Goal: Task Accomplishment & Management: Use online tool/utility

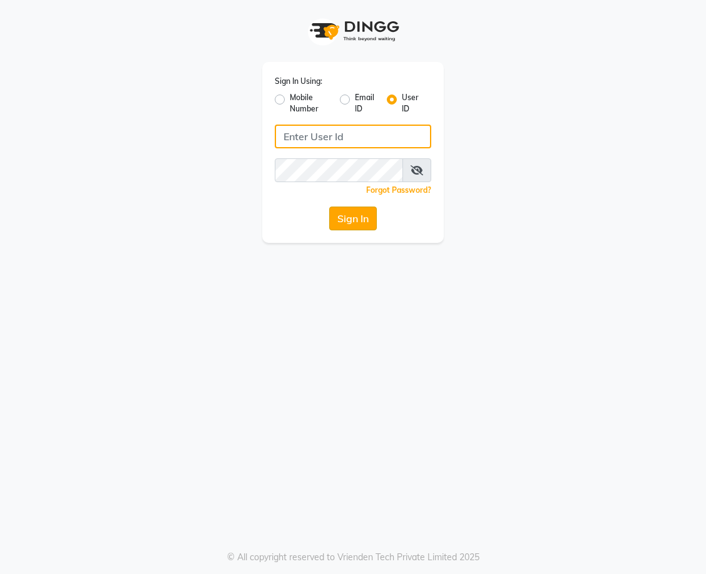
type input "salon82@"
click at [349, 215] on button "Sign In" at bounding box center [353, 218] width 48 height 24
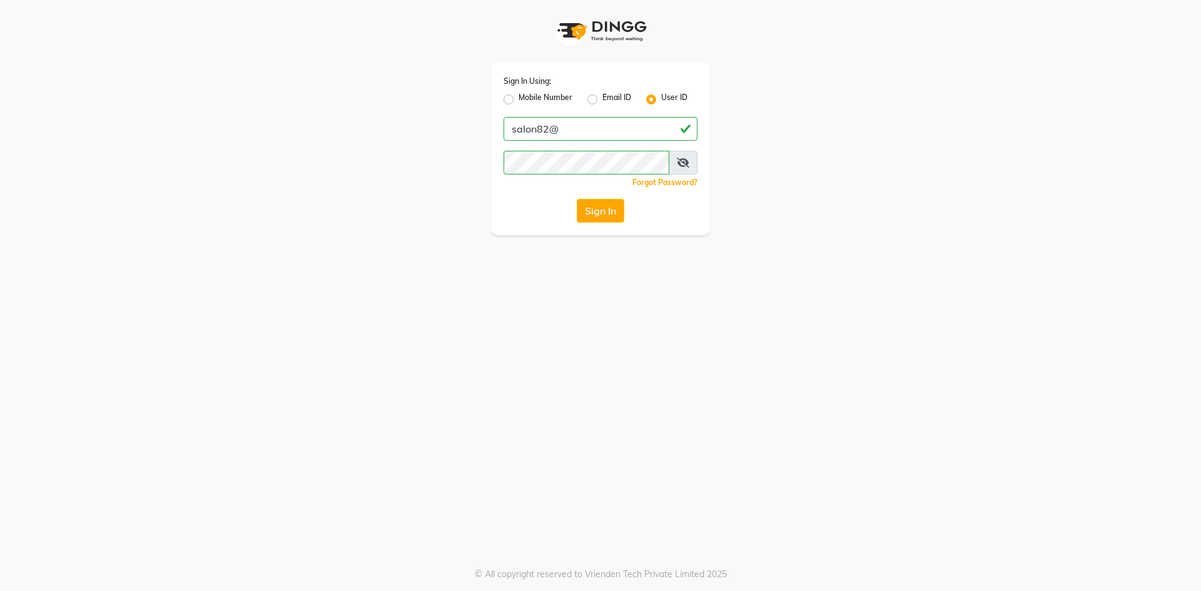
click at [603, 209] on button "Sign In" at bounding box center [601, 211] width 48 height 24
click at [614, 218] on button "Sign In" at bounding box center [601, 211] width 48 height 24
click at [614, 218] on div "Sign In" at bounding box center [601, 211] width 194 height 24
click at [607, 211] on div "Sign In" at bounding box center [601, 211] width 194 height 24
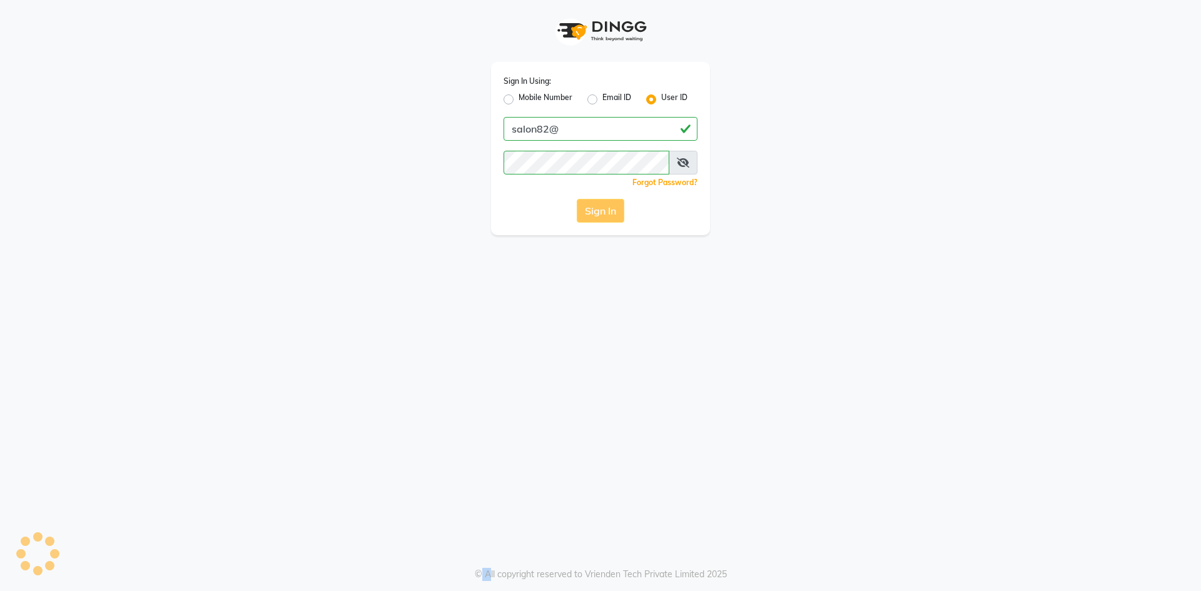
click at [607, 212] on div "Sign In" at bounding box center [601, 211] width 194 height 24
drag, startPoint x: 595, startPoint y: 181, endPoint x: 694, endPoint y: -7, distance: 212.3
drag, startPoint x: 694, startPoint y: -7, endPoint x: 711, endPoint y: 198, distance: 205.9
click at [689, 122] on div "Sign In Using: Mobile Number Email ID User ID salon82@ Remember me Forgot Passw…" at bounding box center [601, 117] width 238 height 235
drag, startPoint x: 711, startPoint y: 198, endPoint x: 890, endPoint y: 560, distance: 403.4
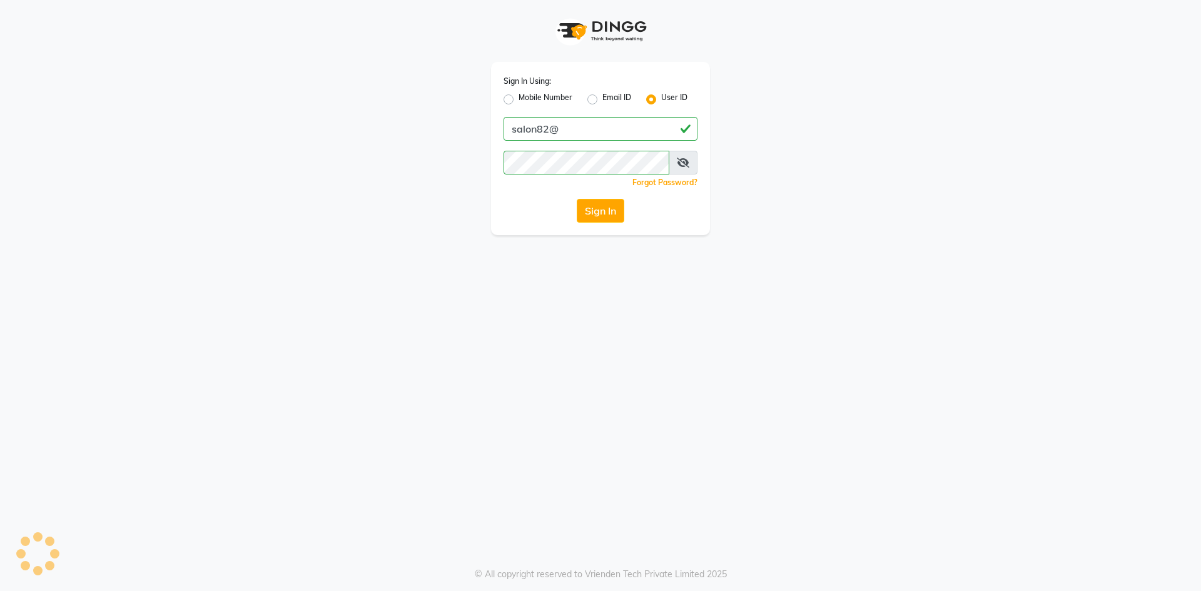
select select "service"
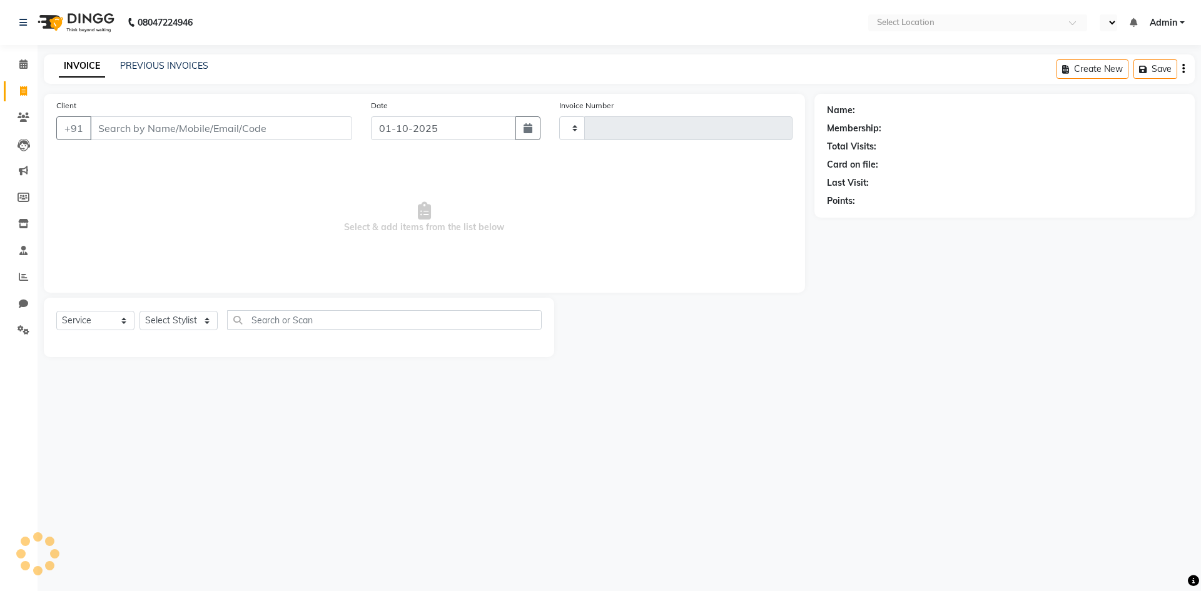
type input "0936"
select select "en"
select select "7707"
select select "P"
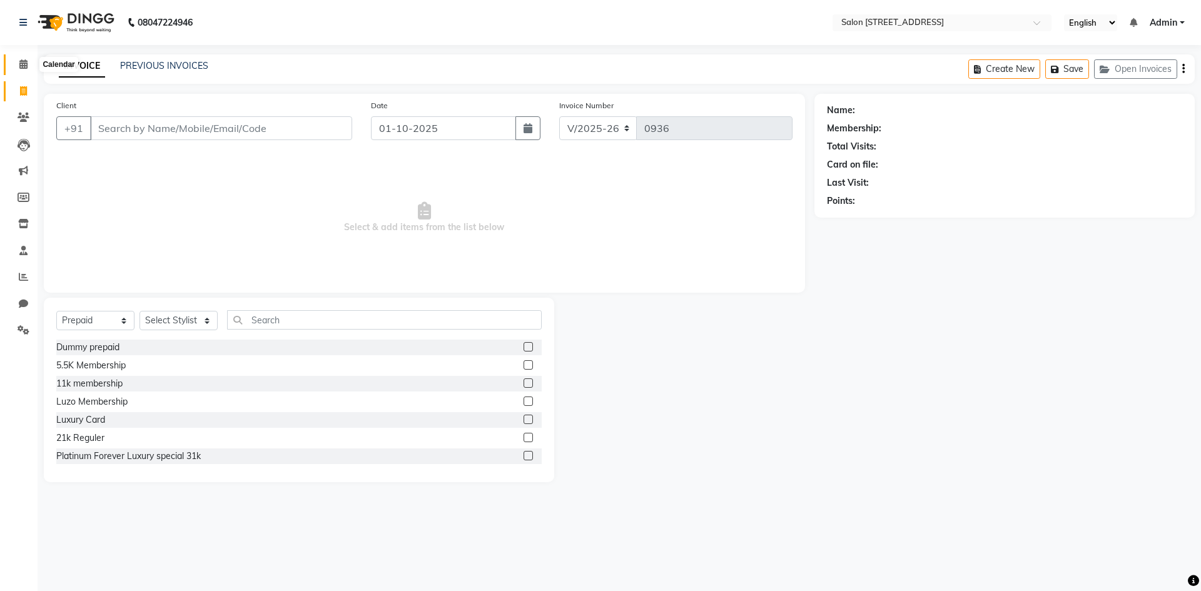
click at [17, 65] on span at bounding box center [24, 65] width 22 height 14
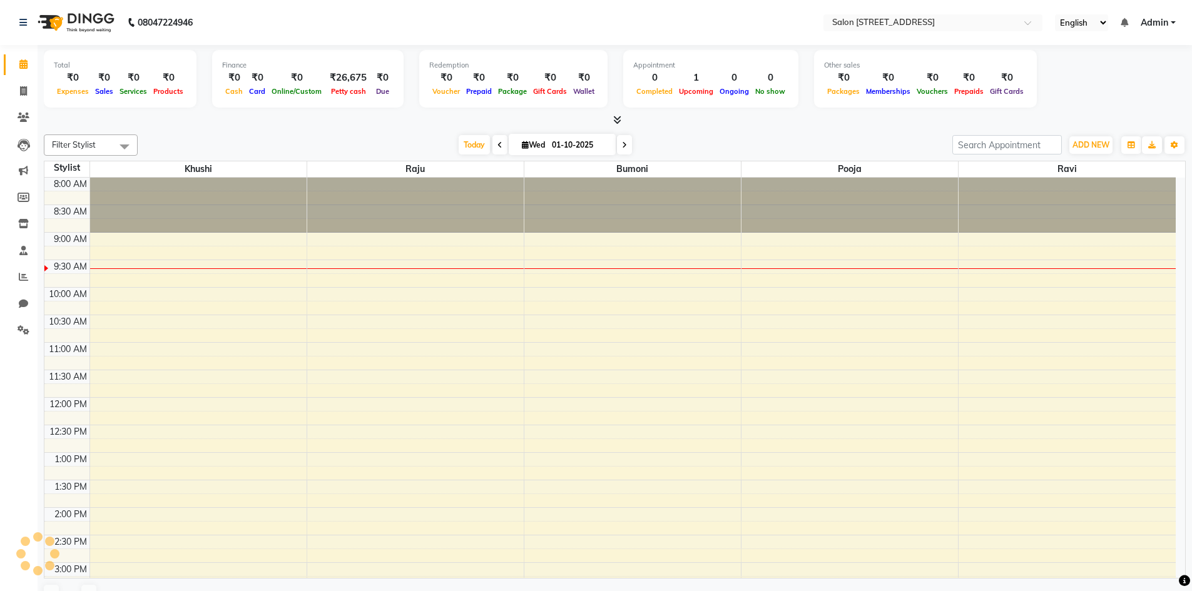
scroll to position [56, 0]
